Goal: Task Accomplishment & Management: Complete application form

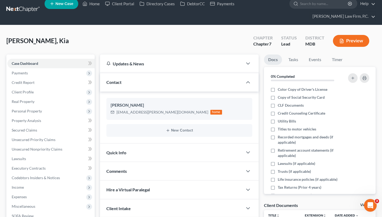
scroll to position [17, 0]
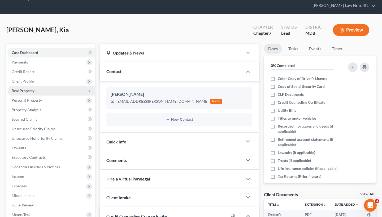
click at [72, 87] on span "Real Property" at bounding box center [50, 91] width 87 height 10
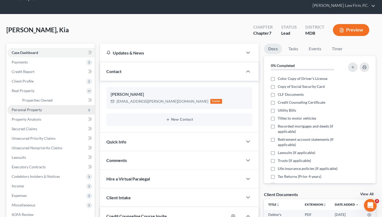
click at [66, 111] on span "Personal Property" at bounding box center [50, 110] width 87 height 10
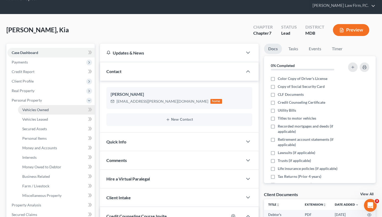
click at [57, 112] on link "Vehicles Owned" at bounding box center [56, 110] width 77 height 10
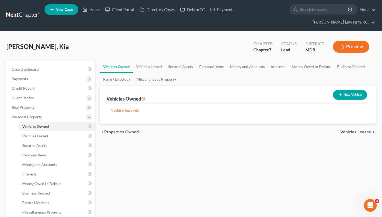
click at [364, 84] on ul "Vehicles Owned Vehicles Leased Secured Assets Personal Items Money and Accounts…" at bounding box center [238, 72] width 276 height 25
click at [345, 94] on button "New Vehicle" at bounding box center [350, 95] width 34 height 10
select select "0"
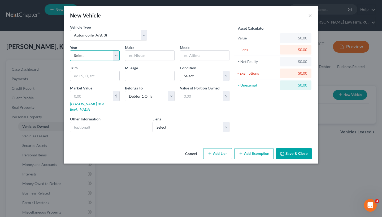
select select "12"
click at [140, 55] on input "text" at bounding box center [149, 56] width 49 height 10
type input "Honda"
type input "Civic"
click at [293, 151] on button "Save & Close" at bounding box center [294, 154] width 36 height 11
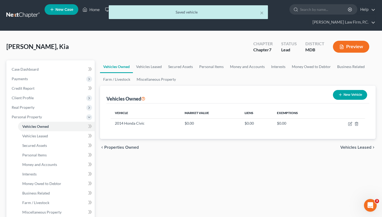
click at [363, 134] on ui-view "Vehicles Owned Vehicles Leased Secured Assets Personal Items Money and Accounts…" at bounding box center [238, 108] width 276 height 96
click at [352, 149] on span "Vehicles Leased" at bounding box center [355, 148] width 31 height 4
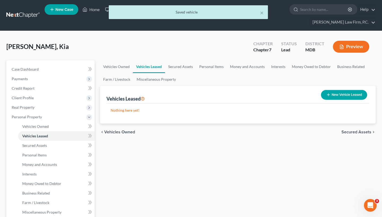
click at [352, 149] on div "Vehicles Owned Vehicles Leased Secured Assets Personal Items Money and Accounts…" at bounding box center [237, 218] width 281 height 316
click at [353, 129] on div "chevron_left Vehicles Owned Secured Assets chevron_right" at bounding box center [238, 132] width 276 height 17
click at [354, 132] on span "Secured Assets" at bounding box center [356, 132] width 30 height 4
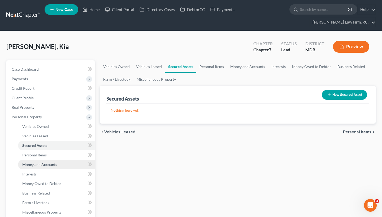
click at [34, 164] on span "Money and Accounts" at bounding box center [39, 165] width 35 height 5
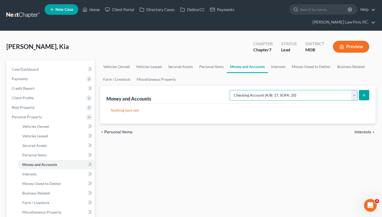
select select "savings"
click at [361, 97] on button "submit" at bounding box center [364, 95] width 10 height 10
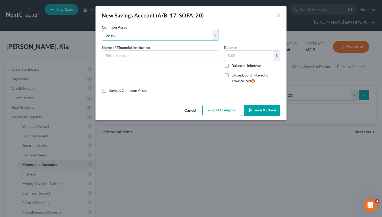
select select "0"
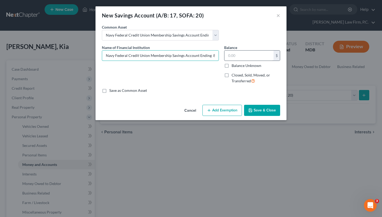
drag, startPoint x: 106, startPoint y: 56, endPoint x: 264, endPoint y: 59, distance: 158.4
click at [264, 59] on div "Name of Financial Institution * Navy Federal Credit Union Membership Savings Ac…" at bounding box center [191, 66] width 184 height 43
click at [127, 53] on input "Navy Federal Credit Union Membership Savings Account Ending 8882 (Available bal…" at bounding box center [160, 56] width 116 height 10
drag, startPoint x: 128, startPoint y: 56, endPoint x: 94, endPoint y: 52, distance: 34.3
click at [94, 52] on div "New Savings Account (A/B: 17, SOFA: 20) × An exemption set must first be select…" at bounding box center [191, 108] width 382 height 217
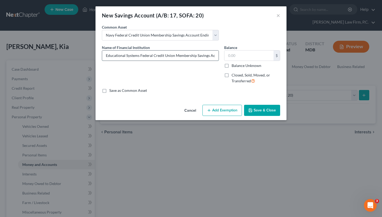
drag, startPoint x: 201, startPoint y: 56, endPoint x: 201, endPoint y: 53, distance: 3.5
click at [212, 54] on input "Educational Systems Federal Credit Union Membership Savings Account Ending 8882…" at bounding box center [160, 56] width 116 height 10
click at [136, 56] on input "Educational Systems Federal Credit Union Membership Savings Account Ending 8882…" at bounding box center [160, 56] width 116 height 10
click at [126, 62] on div "Name of Financial Institution * Educational Systems Federal Credit Union Member…" at bounding box center [160, 66] width 122 height 43
drag, startPoint x: 124, startPoint y: 55, endPoint x: 67, endPoint y: 53, distance: 56.5
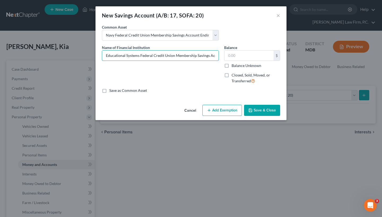
click at [67, 53] on div "New Savings Account (A/B: 17, SOFA: 20) × An exemption set must first be select…" at bounding box center [191, 108] width 382 height 217
click at [127, 48] on span "Name of Financial Institution" at bounding box center [126, 47] width 48 height 5
drag, startPoint x: 105, startPoint y: 55, endPoint x: 286, endPoint y: 57, distance: 180.9
click at [286, 57] on div "An exemption set must first be selected from the Filing Information section. Co…" at bounding box center [190, 63] width 191 height 79
type input "c"
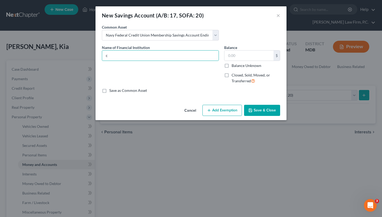
click at [187, 109] on button "Cancel" at bounding box center [190, 111] width 20 height 11
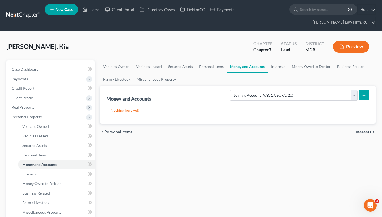
click at [365, 95] on icon "submit" at bounding box center [364, 95] width 4 height 4
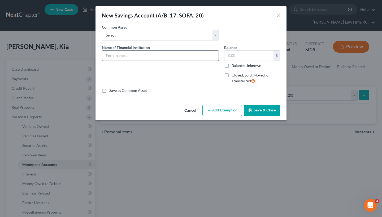
click at [145, 50] on div at bounding box center [160, 55] width 117 height 11
click at [145, 55] on input "text" at bounding box center [160, 56] width 116 height 10
paste input "Navy Federal Credit Union Membership Savings Account Ending 8882 (Available bal…"
click at [114, 61] on div "Navy Federal Credit Union Membership Savings Account Ending 8882 (Available bal…" at bounding box center [160, 55] width 117 height 11
drag, startPoint x: 128, startPoint y: 56, endPoint x: 92, endPoint y: 53, distance: 35.4
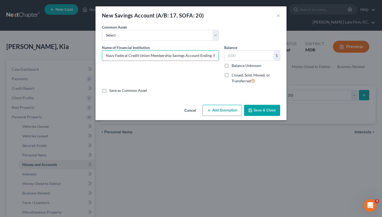
click at [92, 53] on div "New Savings Account (A/B: 17, SOFA: 20) × An exemption set must first be select…" at bounding box center [191, 108] width 382 height 217
drag, startPoint x: 195, startPoint y: 56, endPoint x: 175, endPoint y: 55, distance: 20.5
click at [175, 55] on input "Educational Systems Federal Credit Union Membership Savings Account Ending 8882…" at bounding box center [160, 56] width 116 height 10
drag, startPoint x: 193, startPoint y: 56, endPoint x: 241, endPoint y: 57, distance: 48.0
click at [241, 57] on div "Name of Financial Institution * Educational Systems Federal Credit Union Base S…" at bounding box center [191, 66] width 184 height 43
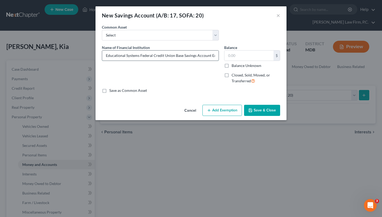
click at [149, 56] on input "Educational Systems Federal Credit Union Base Savings Account Ending 8882 (Avai…" at bounding box center [160, 56] width 116 height 10
drag, startPoint x: 140, startPoint y: 56, endPoint x: 132, endPoint y: 55, distance: 7.8
click at [132, 55] on input "Educational Systems Federal Credit Union Base Savings Account Ending 8882 (Avai…" at bounding box center [160, 56] width 116 height 10
type input "Educational Systems Federal Credit Union Base Savings Account Ending 0000 (Avai…"
click at [232, 65] on label "Balance Unknown" at bounding box center [247, 65] width 30 height 5
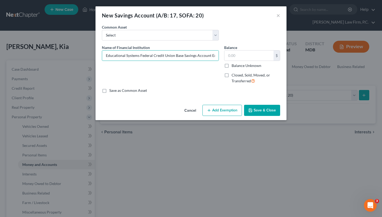
click at [234, 65] on input "Balance Unknown" at bounding box center [235, 64] width 3 height 3
checkbox input "true"
type input "0.00"
click at [247, 56] on div "Name of Financial Institution * Educational Systems Federal Credit Union Base S…" at bounding box center [191, 66] width 184 height 43
click at [262, 111] on button "Save & Close" at bounding box center [262, 110] width 36 height 11
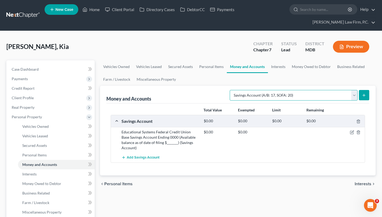
select select "checking"
click at [361, 97] on button "submit" at bounding box center [364, 95] width 10 height 10
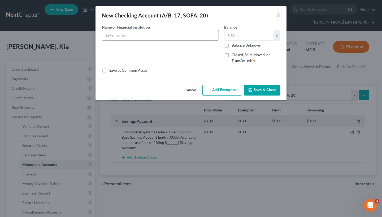
click at [148, 36] on input "text" at bounding box center [160, 35] width 116 height 10
paste input "Educational Systems Federal Credit Union Base Savings Account Ending 0000 (Avai…"
drag, startPoint x: 126, startPoint y: 38, endPoint x: 105, endPoint y: 37, distance: 21.0
click at [104, 37] on input "Educational Systems Federal Credit Union Base Savings Account Ending 0000 (Avai…" at bounding box center [160, 35] width 116 height 10
click at [119, 36] on input "Educational Systems Federal Credit Union Base Savings Account Ending 0000 (Avai…" at bounding box center [160, 35] width 116 height 10
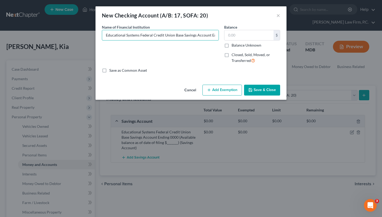
drag, startPoint x: 113, startPoint y: 36, endPoint x: 101, endPoint y: 35, distance: 12.0
click at [101, 35] on div "Name of Financial Institution * Educational Systems Federal Credit Union Base S…" at bounding box center [160, 45] width 122 height 43
click at [168, 36] on input "Educational Systems Federal Credit Union Base Savings Account Ending 0000 (Avai…" at bounding box center [160, 35] width 116 height 10
drag, startPoint x: 162, startPoint y: 36, endPoint x: 142, endPoint y: 36, distance: 20.7
click at [142, 36] on input "Educational Systems Federal Credit Union Base Savings Account Ending 0000 (Avai…" at bounding box center [160, 35] width 116 height 10
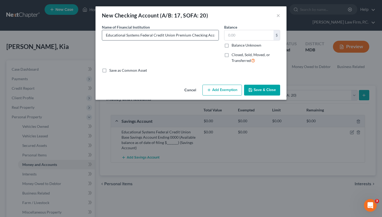
click at [208, 36] on input "Educational Systems Federal Credit Union Premium Checking Account Ending 0000 (…" at bounding box center [160, 35] width 116 height 10
type input "Educational Systems Federal Credit Union Premium Checking Account Ending 0006 (…"
click at [232, 47] on label "Balance Unknown" at bounding box center [247, 45] width 30 height 5
click at [234, 46] on input "Balance Unknown" at bounding box center [235, 44] width 3 height 3
checkbox input "true"
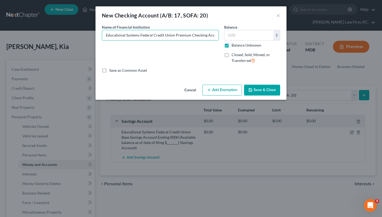
type input "0.00"
click at [264, 94] on button "Save & Close" at bounding box center [262, 90] width 36 height 11
